Goal: Obtain resource: Obtain resource

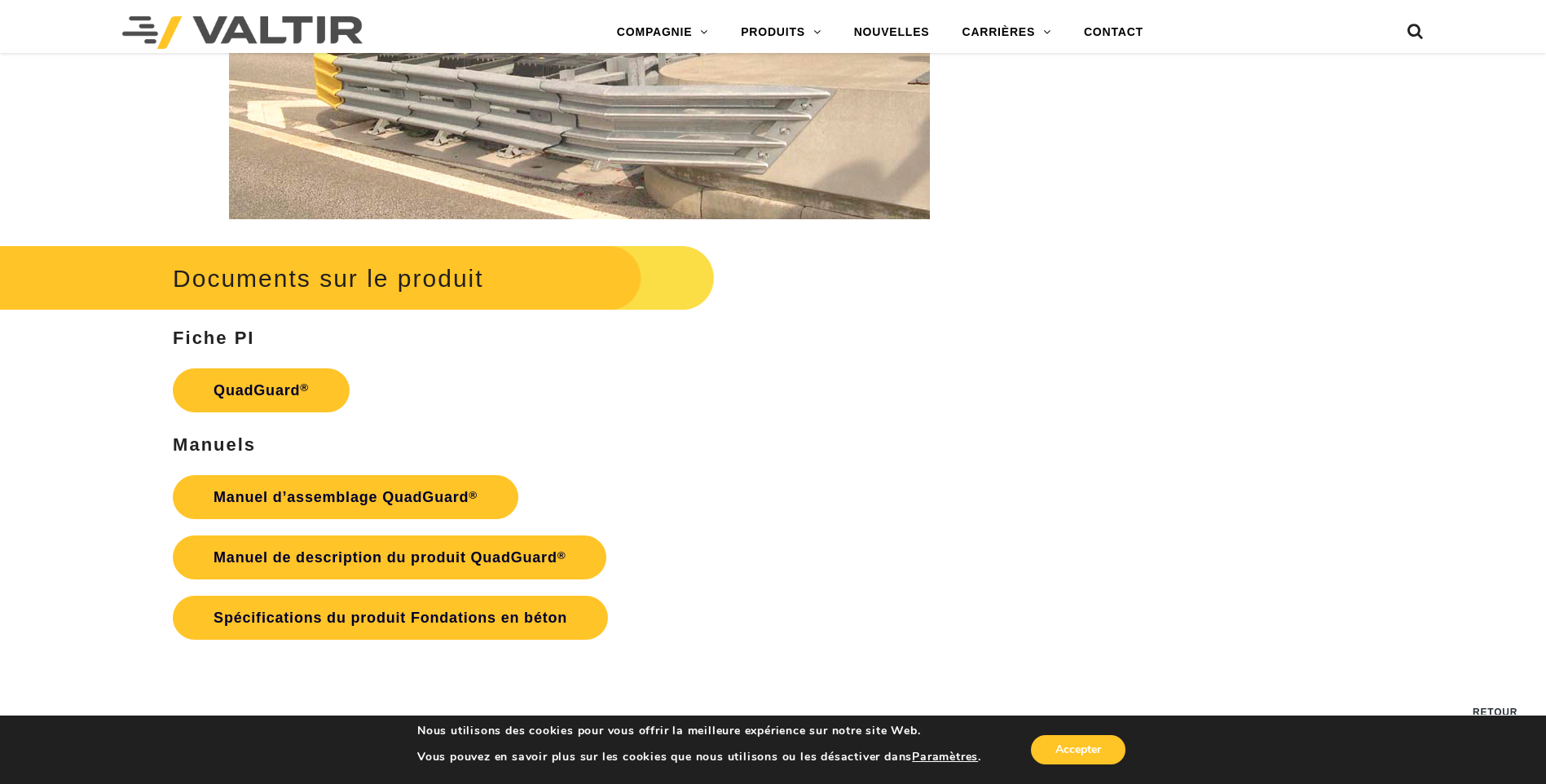
scroll to position [3258, 0]
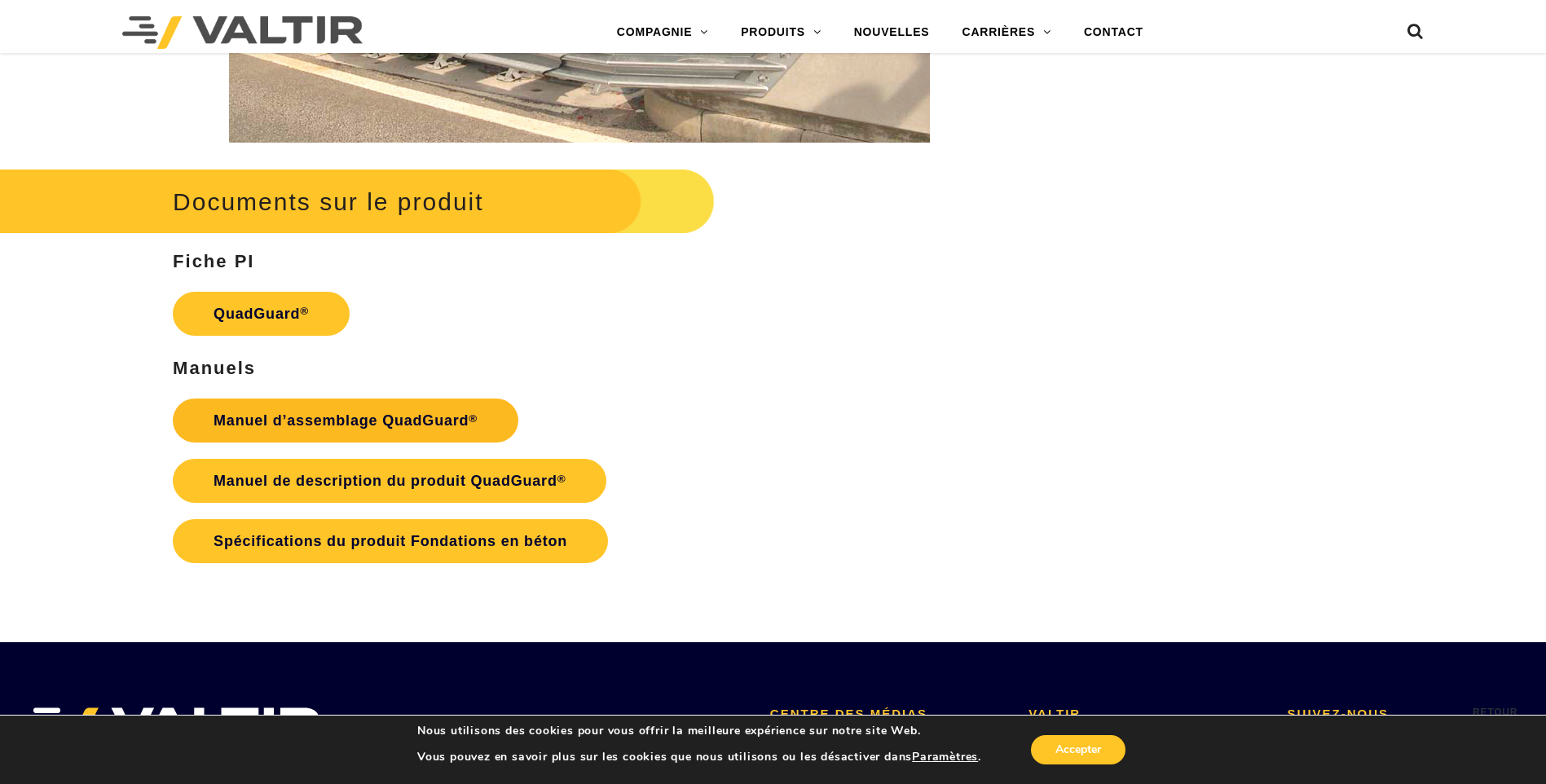
click at [375, 420] on font "Manuel d’assemblage QuadGuard" at bounding box center [342, 420] width 256 height 16
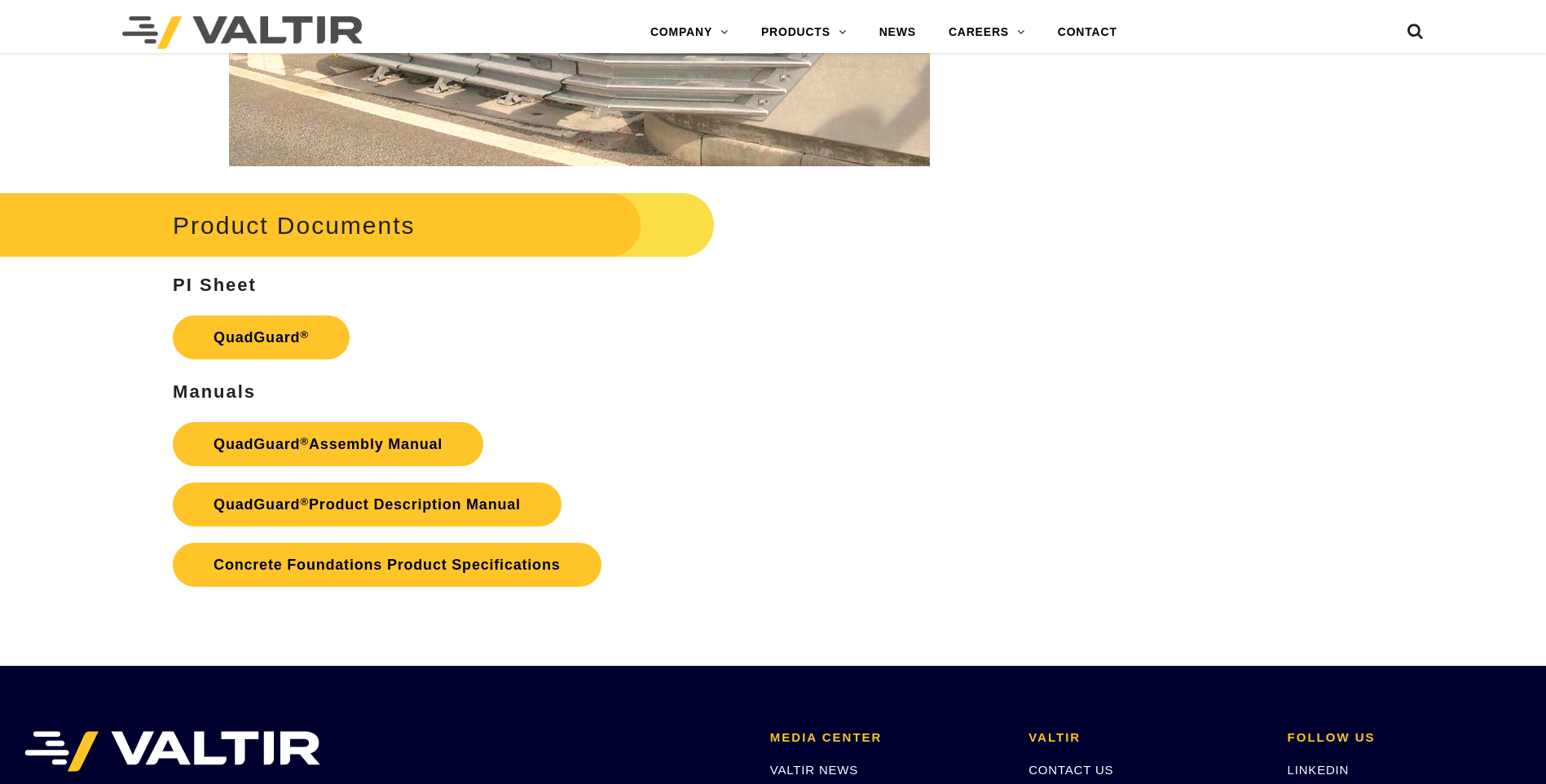
scroll to position [3258, 0]
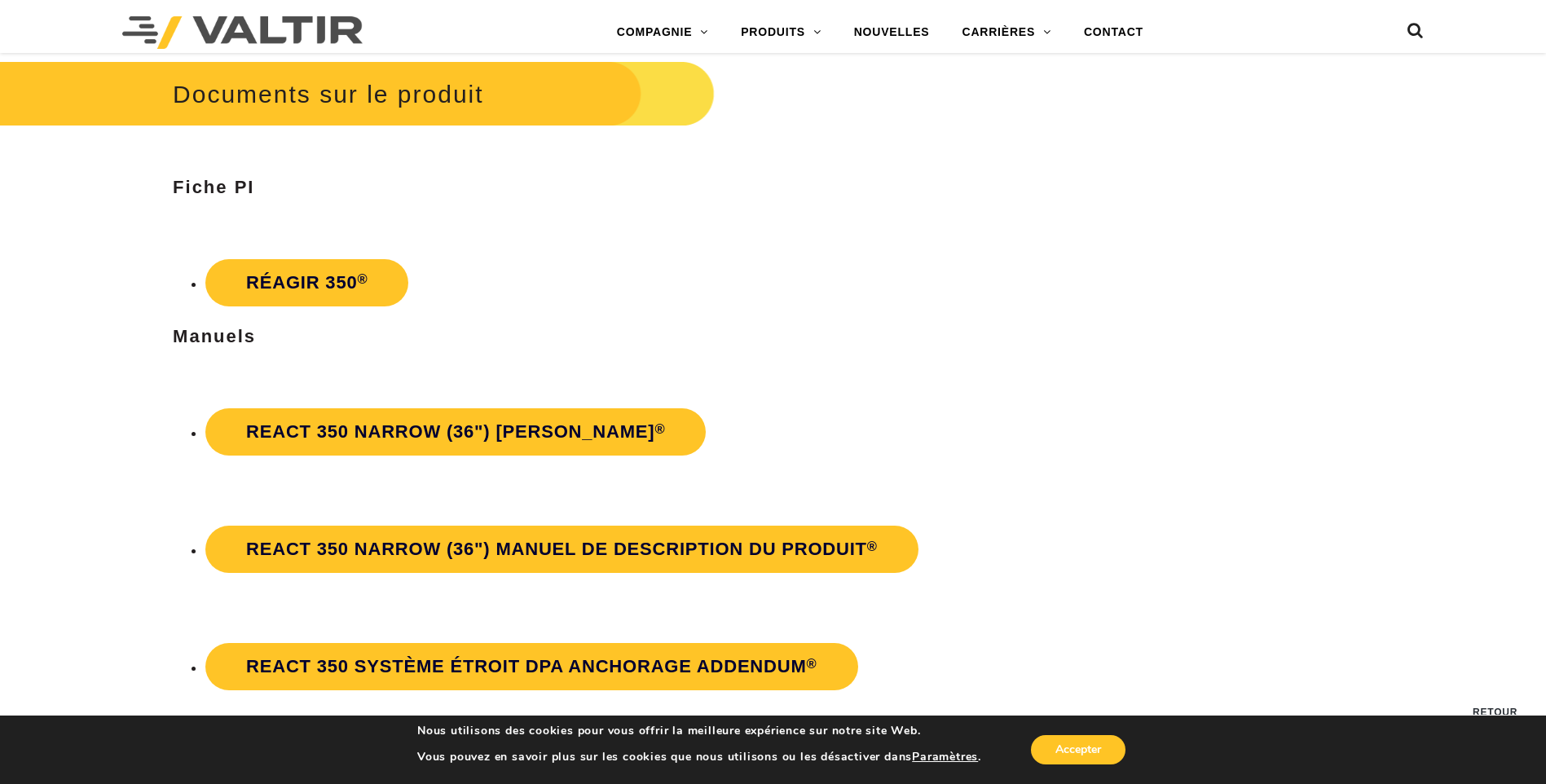
scroll to position [2851, 0]
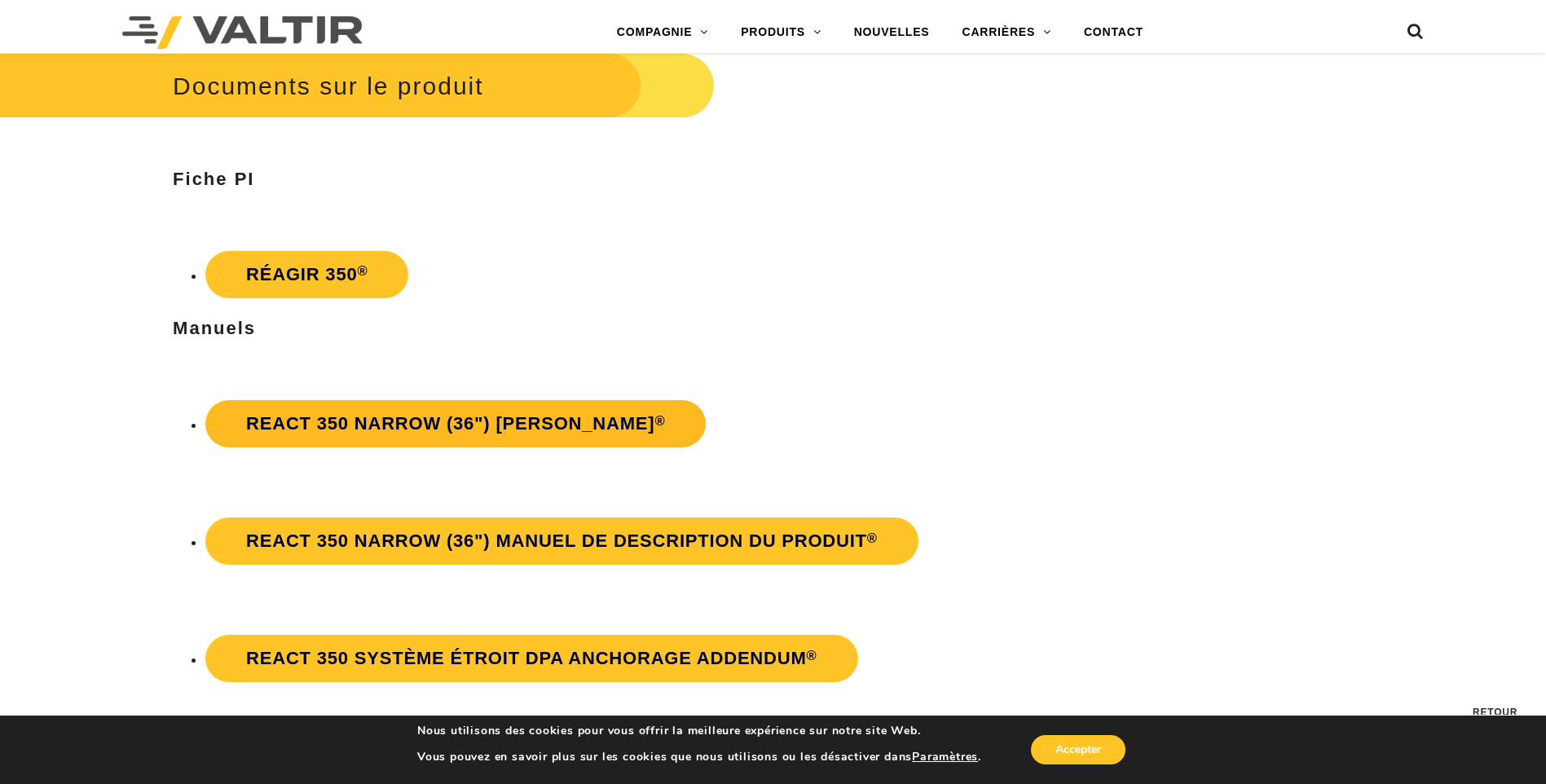
click at [412, 430] on font "REACT 350 Narrow (36") [PERSON_NAME]" at bounding box center [450, 423] width 408 height 21
